Goal: Complete application form

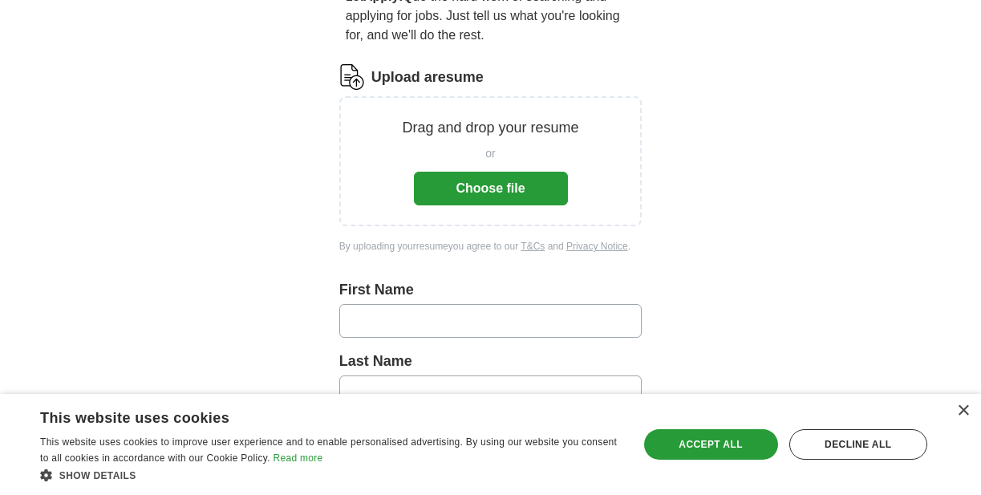
scroll to position [181, 0]
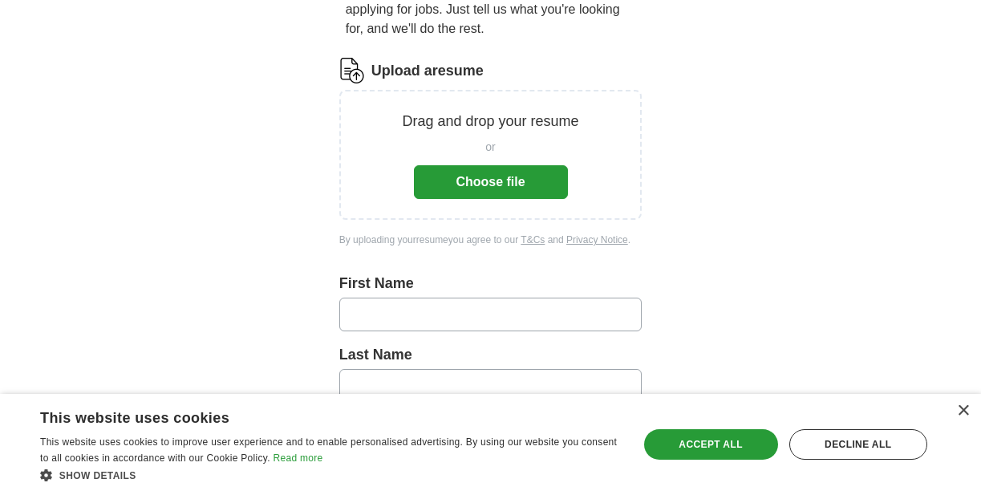
click at [453, 181] on button "Choose file" at bounding box center [491, 182] width 154 height 34
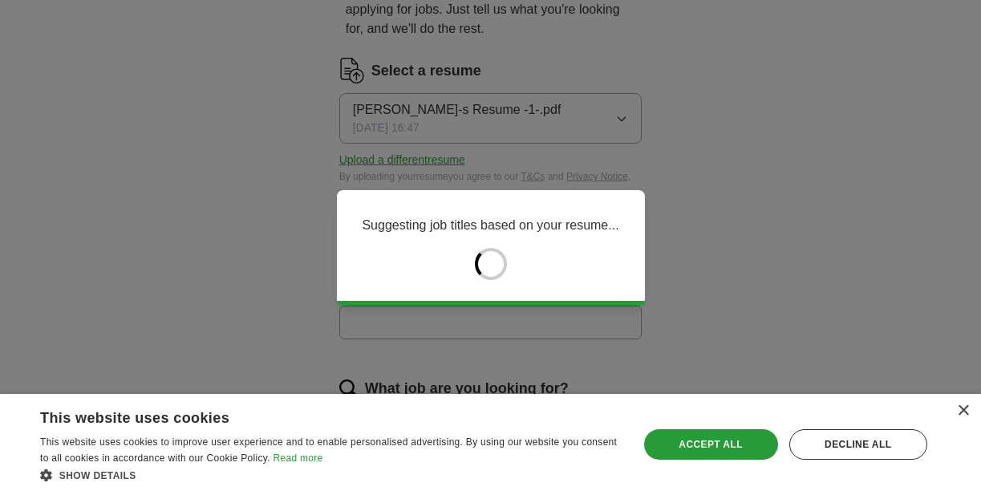
type input "******"
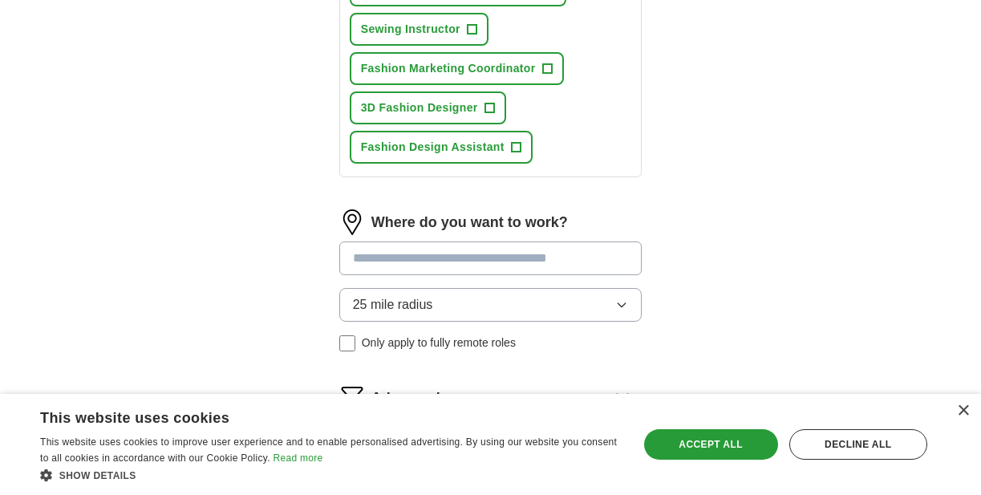
scroll to position [817, 0]
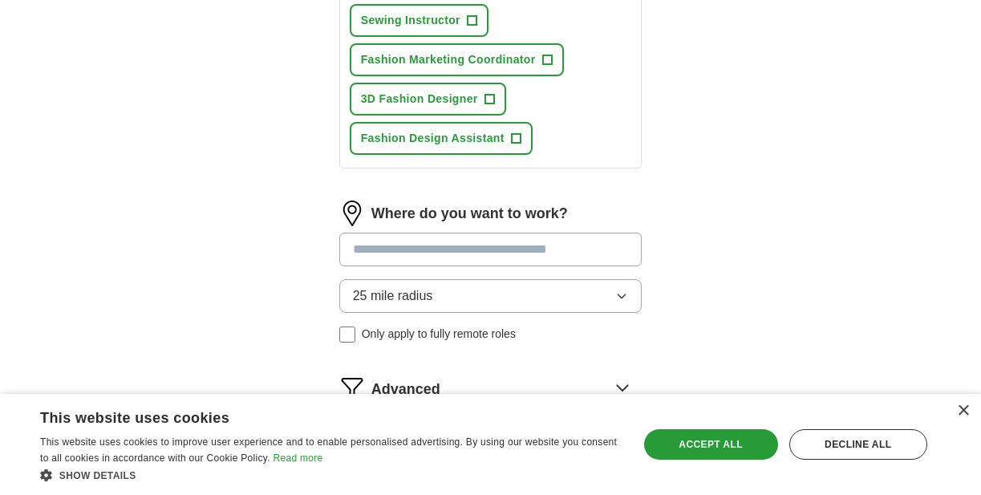
click at [396, 262] on input at bounding box center [490, 250] width 303 height 34
type input "***"
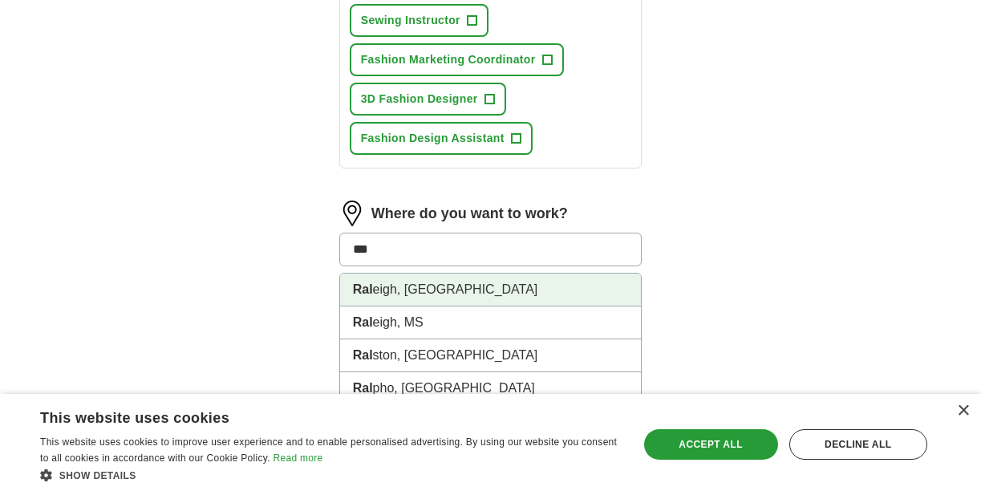
click at [397, 307] on li "Ral eigh, [GEOGRAPHIC_DATA]" at bounding box center [491, 290] width 302 height 33
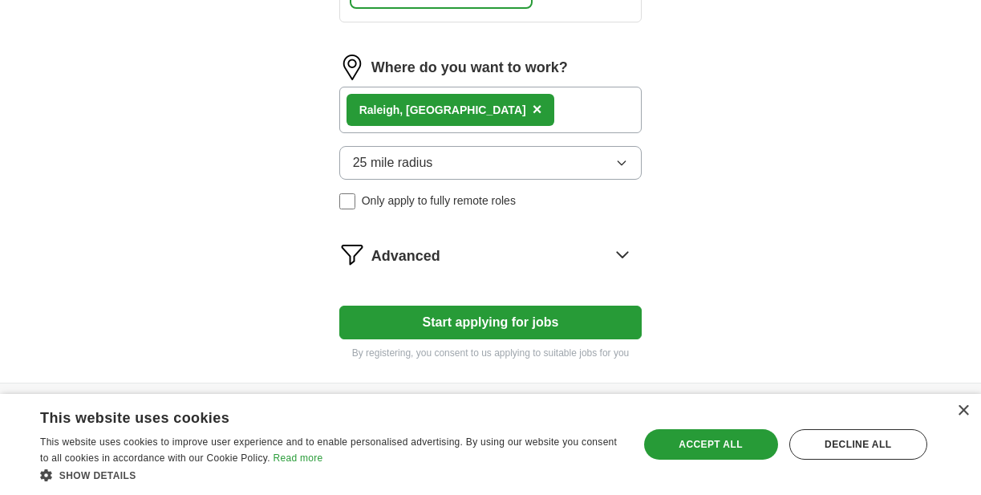
scroll to position [966, 0]
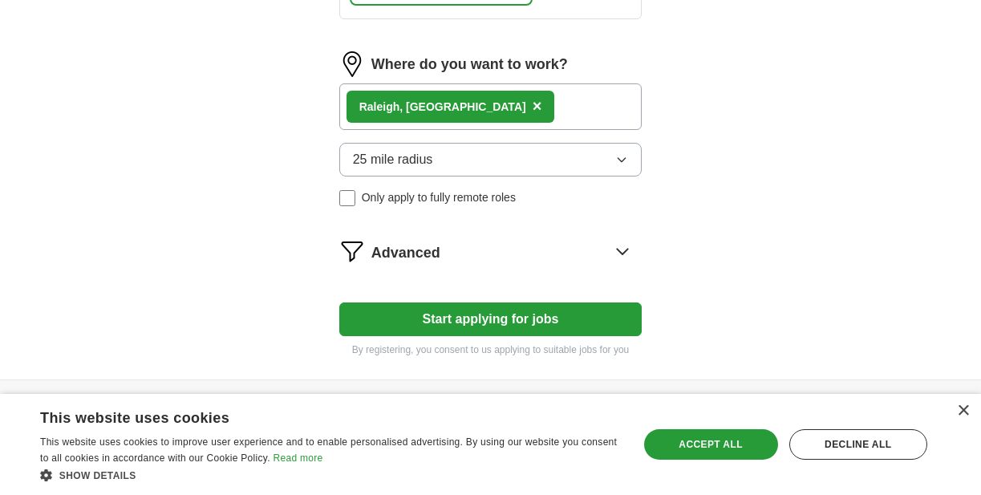
click at [458, 336] on button "Start applying for jobs" at bounding box center [490, 320] width 303 height 34
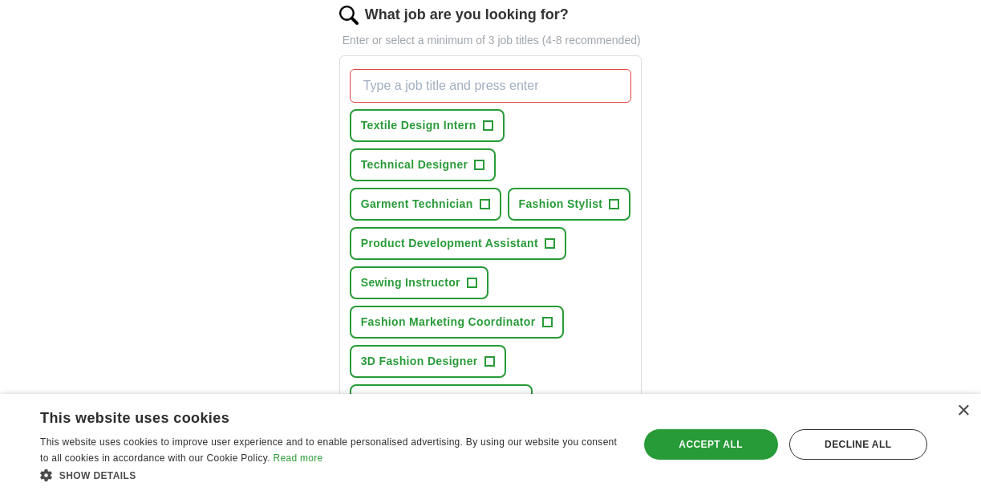
scroll to position [549, 0]
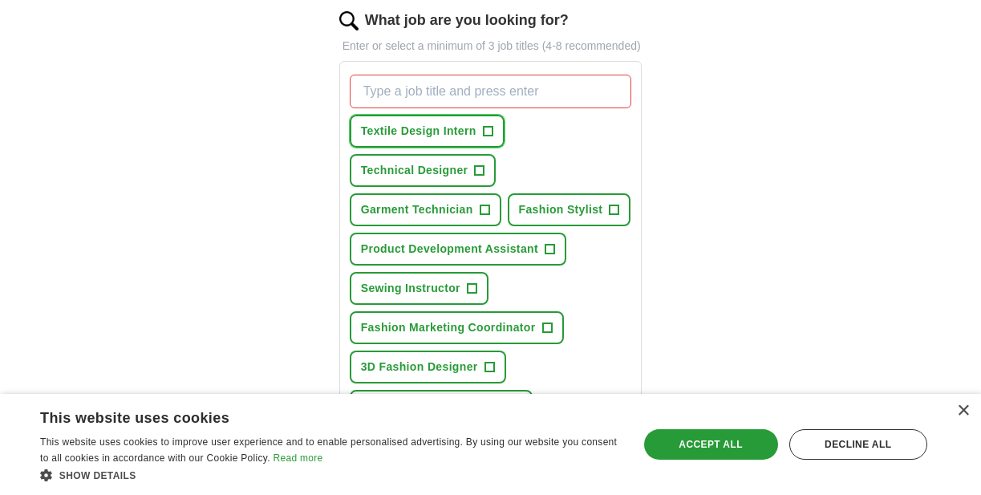
click at [451, 140] on span "Textile Design Intern" at bounding box center [419, 131] width 116 height 17
click at [449, 179] on span "Technical Designer" at bounding box center [415, 170] width 108 height 17
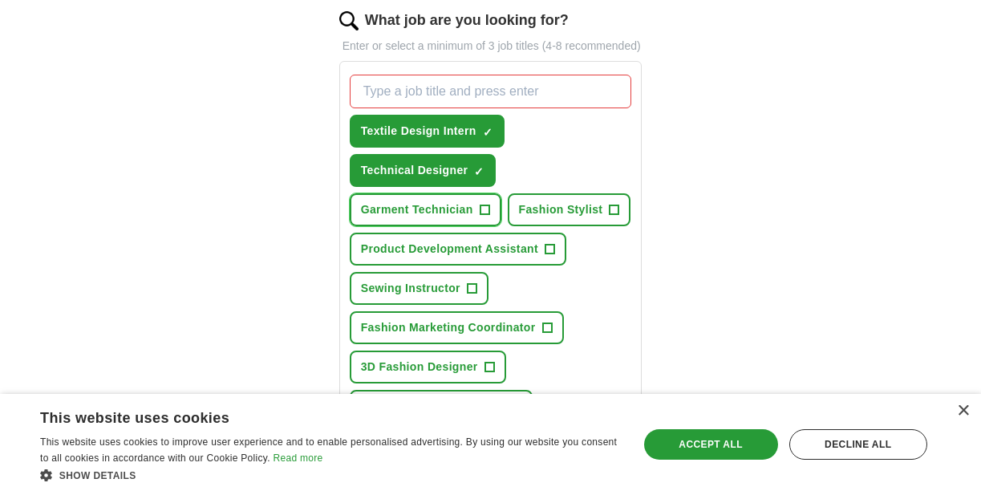
click at [445, 218] on span "Garment Technician" at bounding box center [417, 209] width 112 height 17
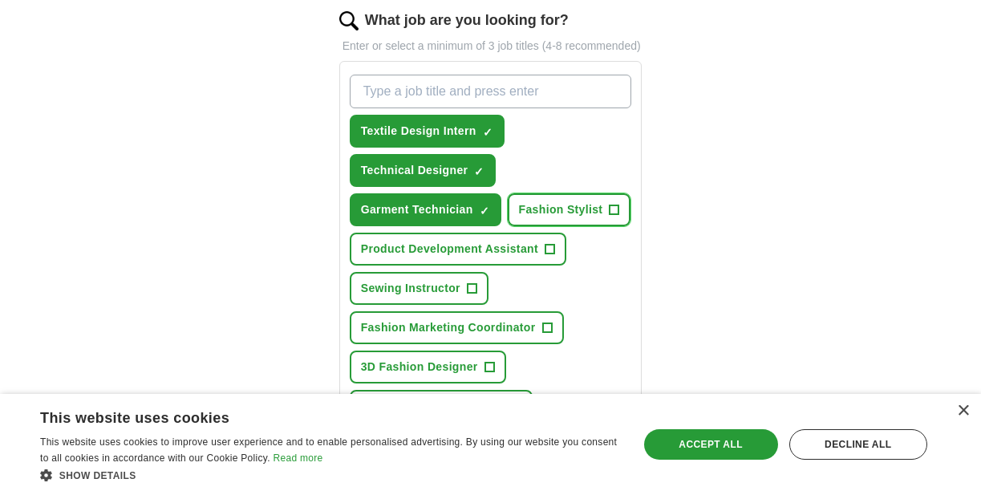
click at [549, 218] on span "Fashion Stylist" at bounding box center [561, 209] width 84 height 17
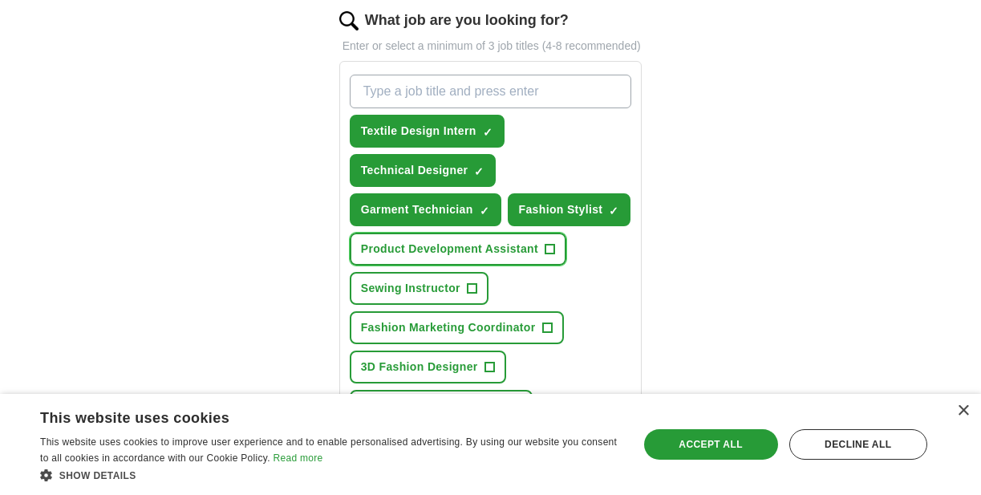
click at [478, 254] on button "Product Development Assistant +" at bounding box center [458, 249] width 217 height 33
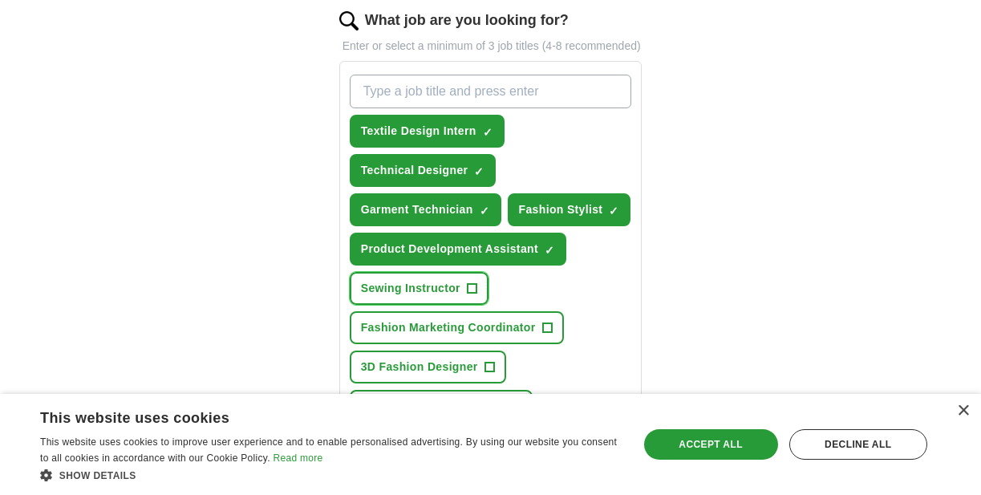
click at [415, 297] on span "Sewing Instructor" at bounding box center [410, 288] width 99 height 17
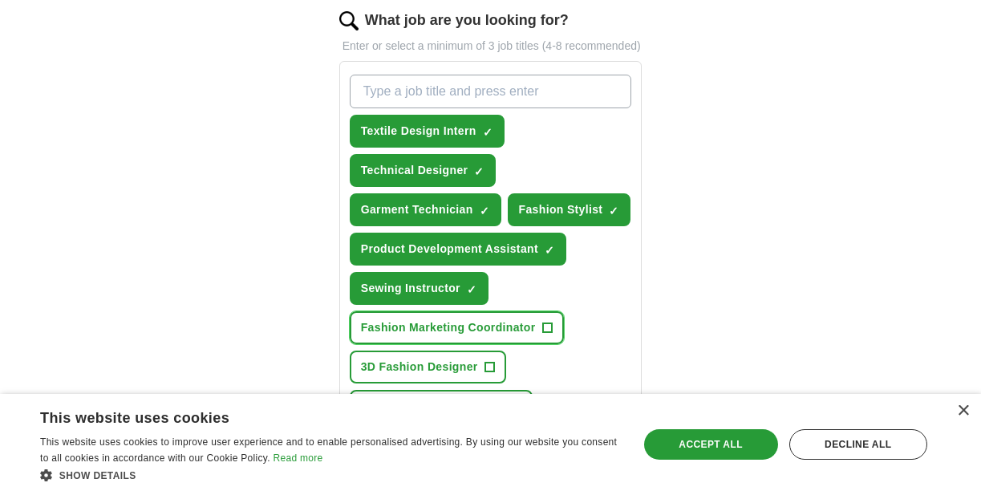
click at [418, 336] on span "Fashion Marketing Coordinator" at bounding box center [448, 327] width 175 height 17
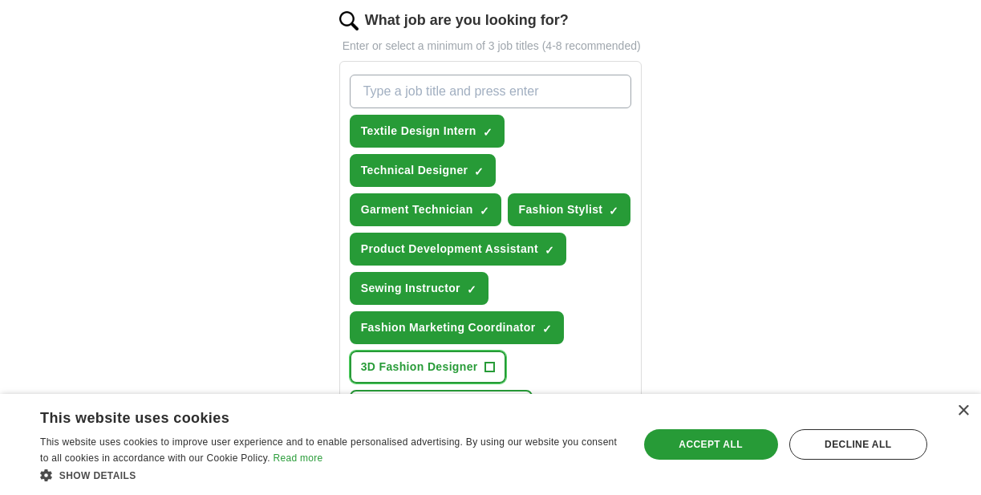
click at [417, 376] on span "3D Fashion Designer" at bounding box center [419, 367] width 117 height 17
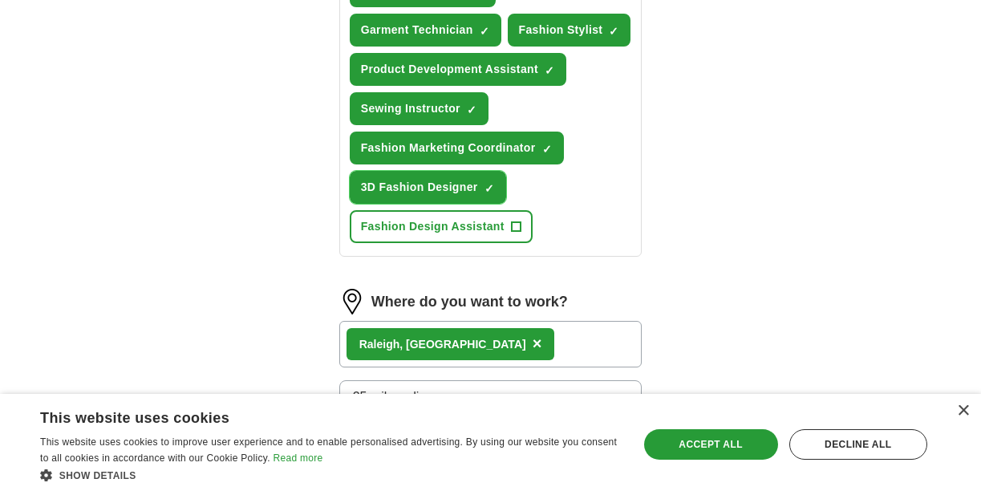
scroll to position [751, 0]
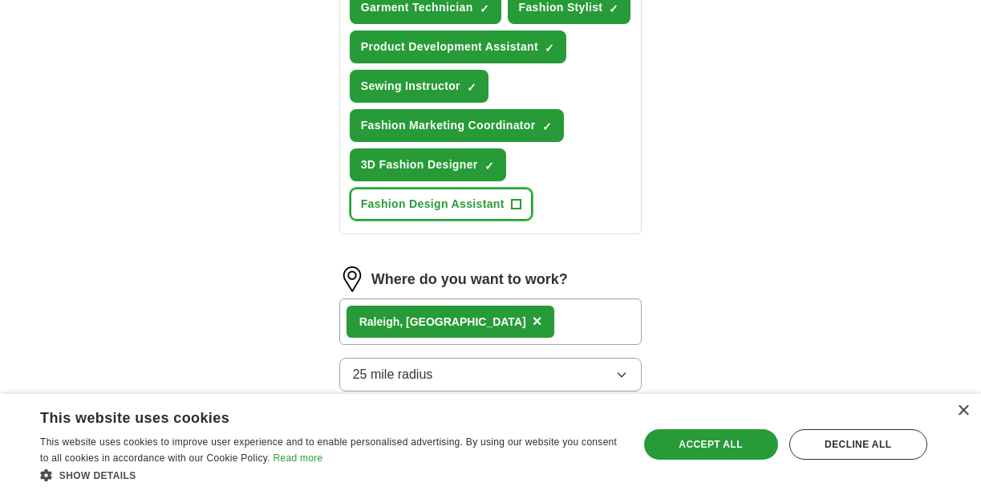
click at [441, 213] on span "Fashion Design Assistant" at bounding box center [433, 204] width 144 height 17
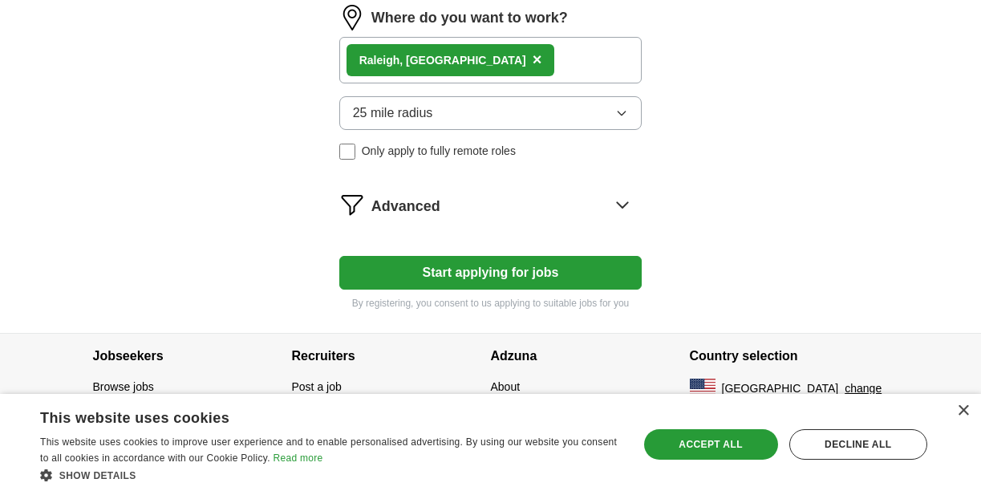
click at [435, 265] on button "Start applying for jobs" at bounding box center [490, 273] width 303 height 34
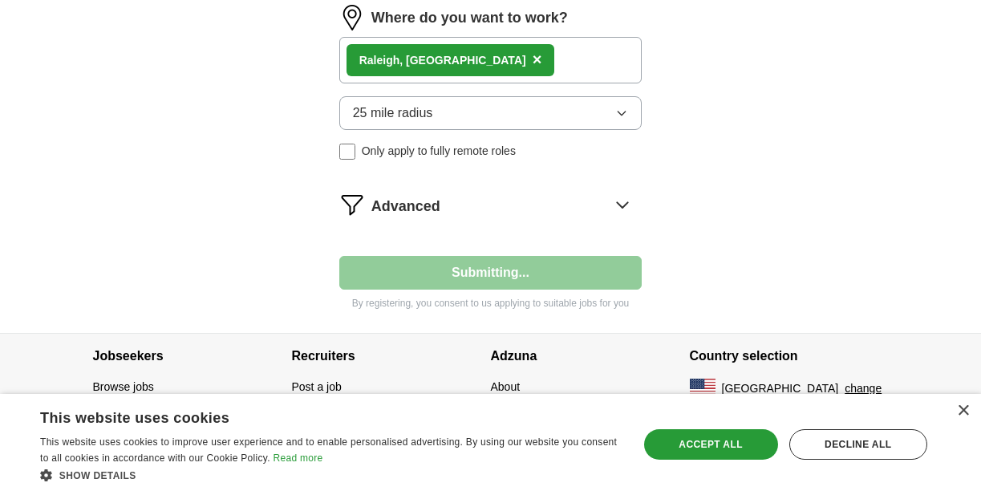
select select "**"
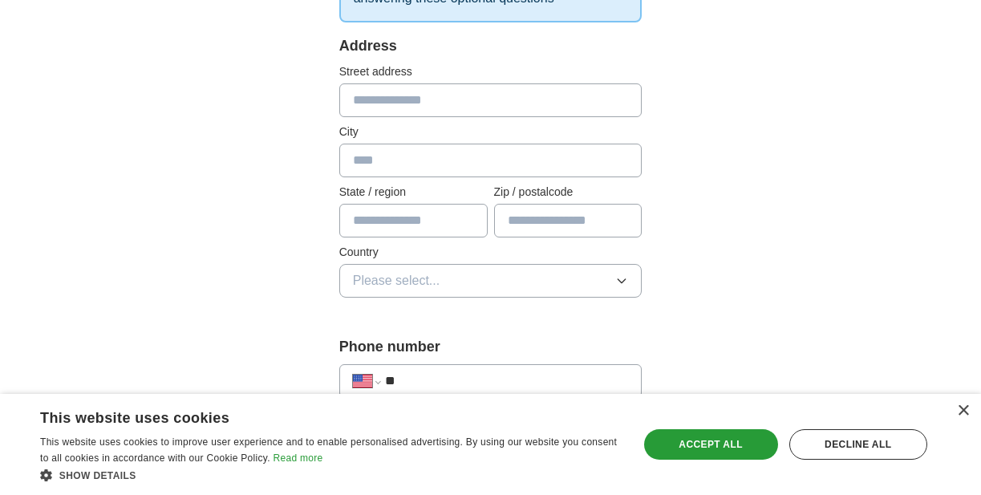
scroll to position [332, 0]
click at [429, 148] on input "text" at bounding box center [490, 161] width 303 height 34
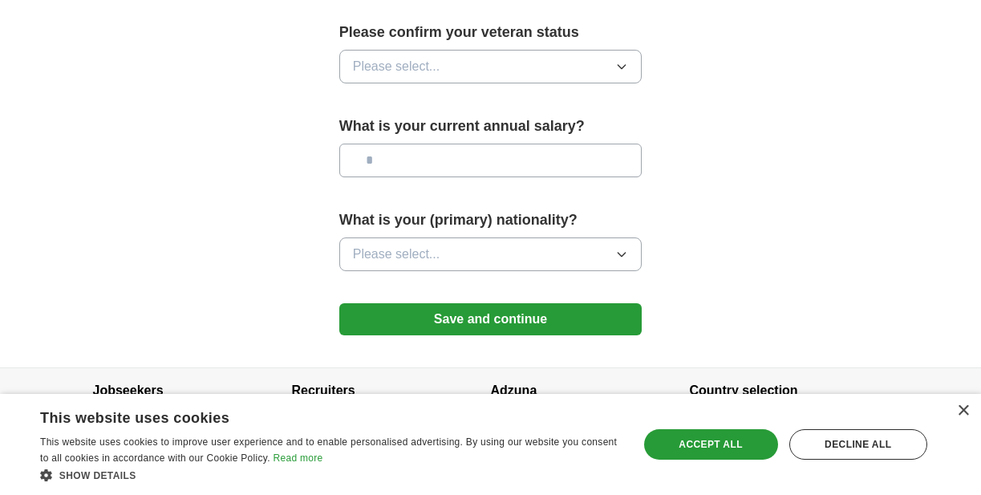
scroll to position [1196, 0]
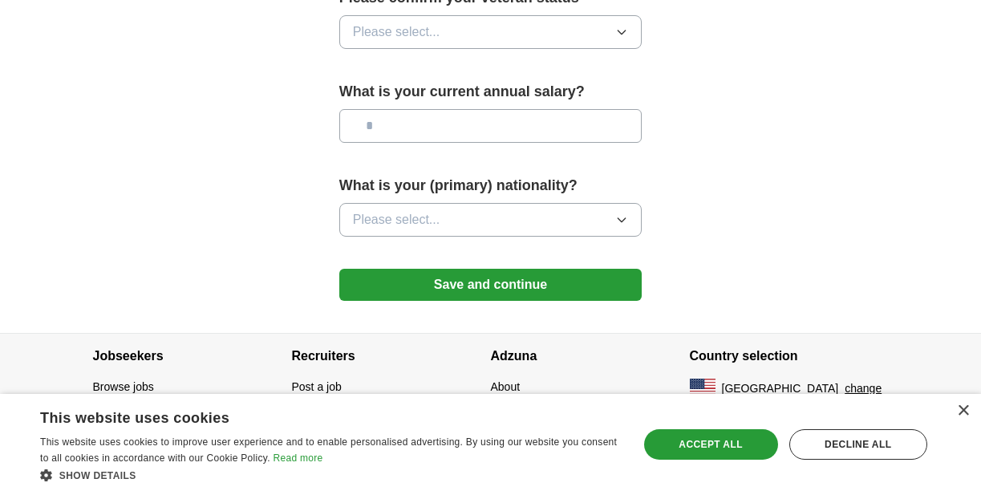
click at [393, 282] on button "Save and continue" at bounding box center [490, 285] width 303 height 32
